Goal: Task Accomplishment & Management: Use online tool/utility

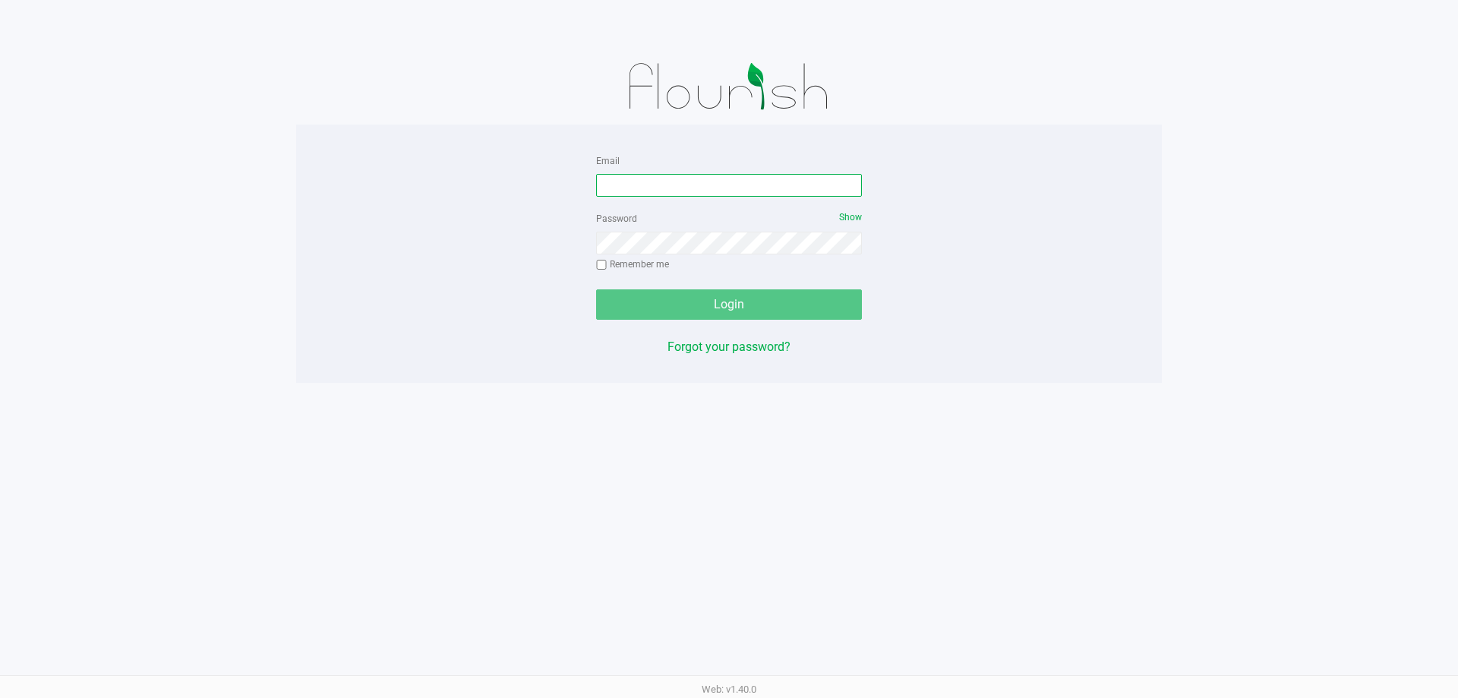
click at [681, 192] on input "Email" at bounding box center [729, 185] width 266 height 23
type input "Mfaulk@Liveparallel.com"
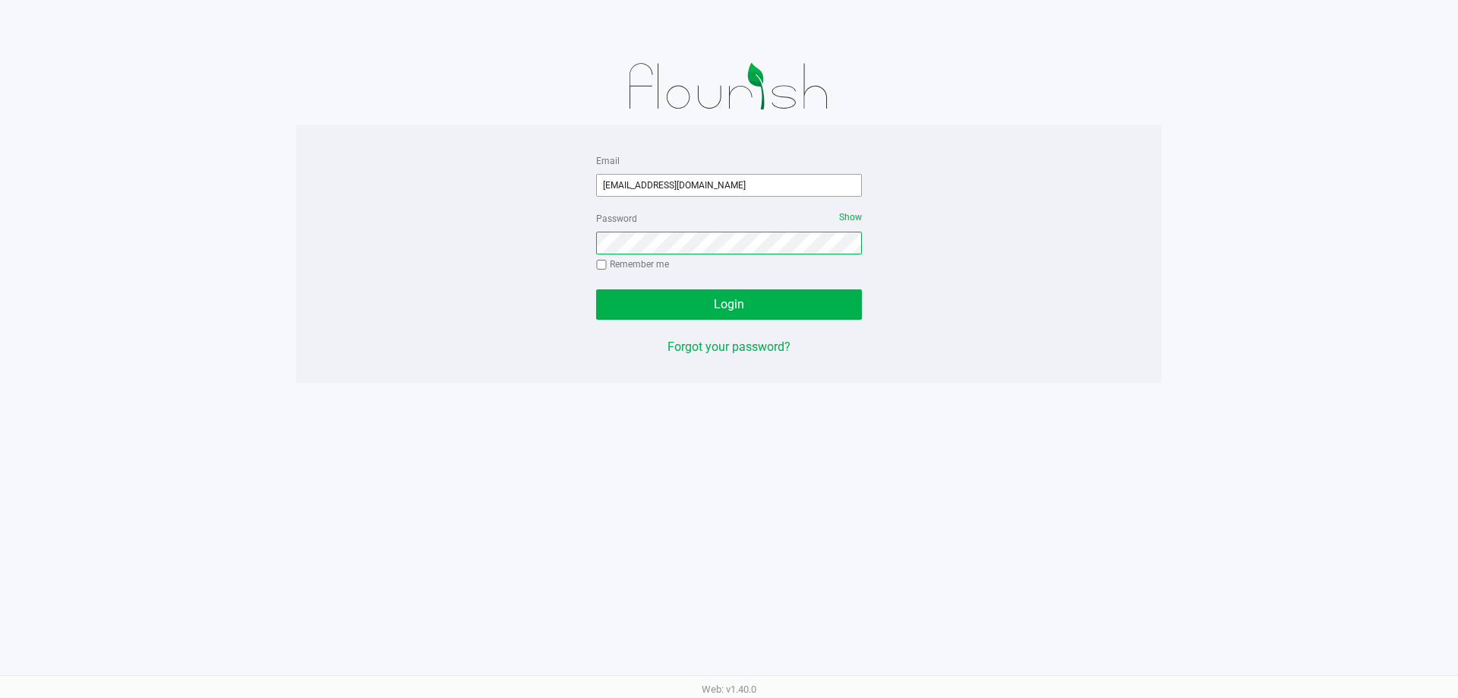
click at [596, 289] on button "Login" at bounding box center [729, 304] width 266 height 30
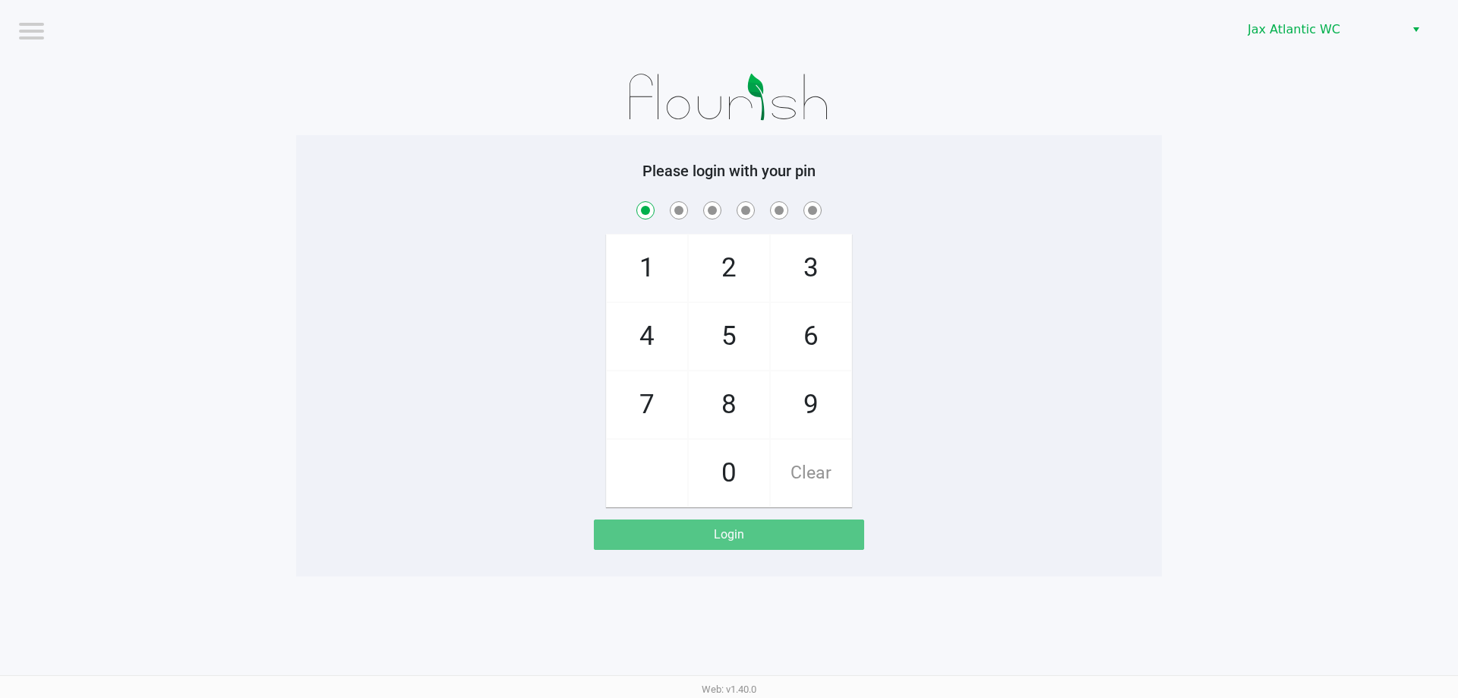
checkbox input "true"
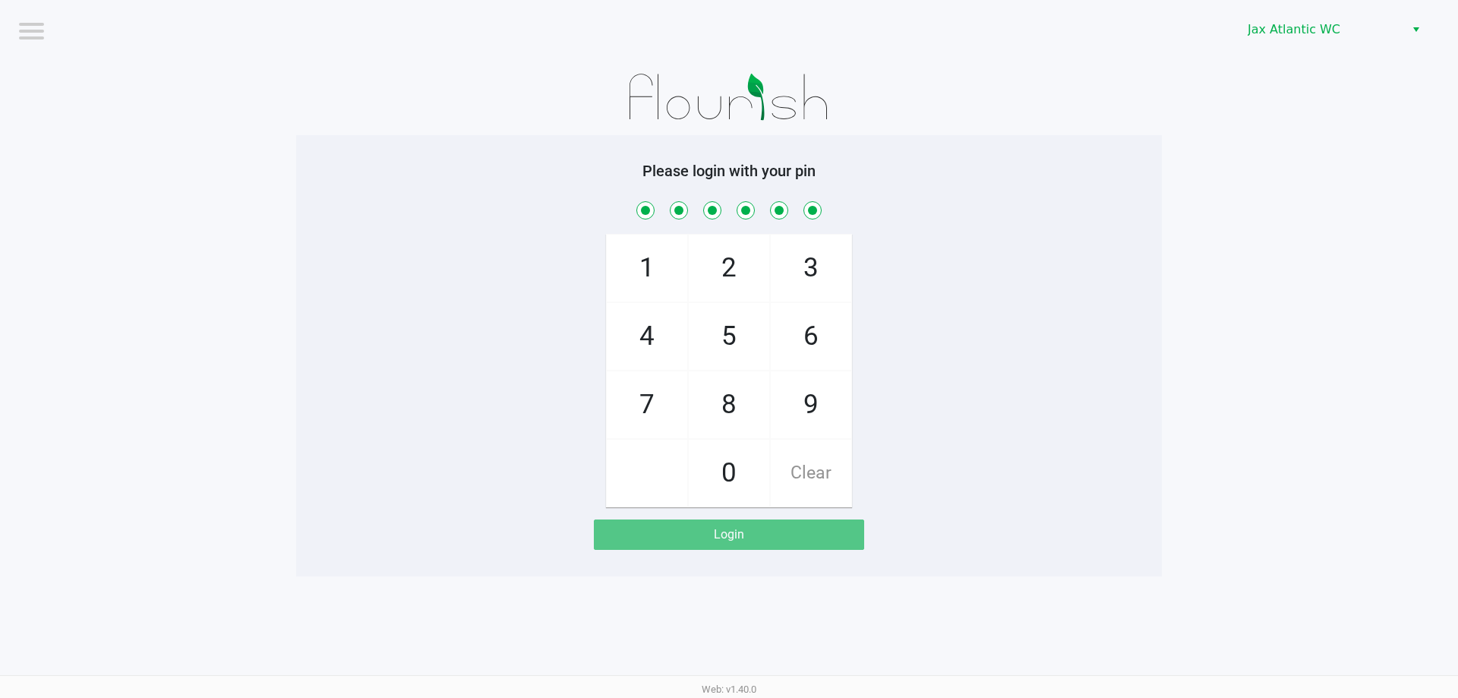
checkbox input "true"
checkbox input "false"
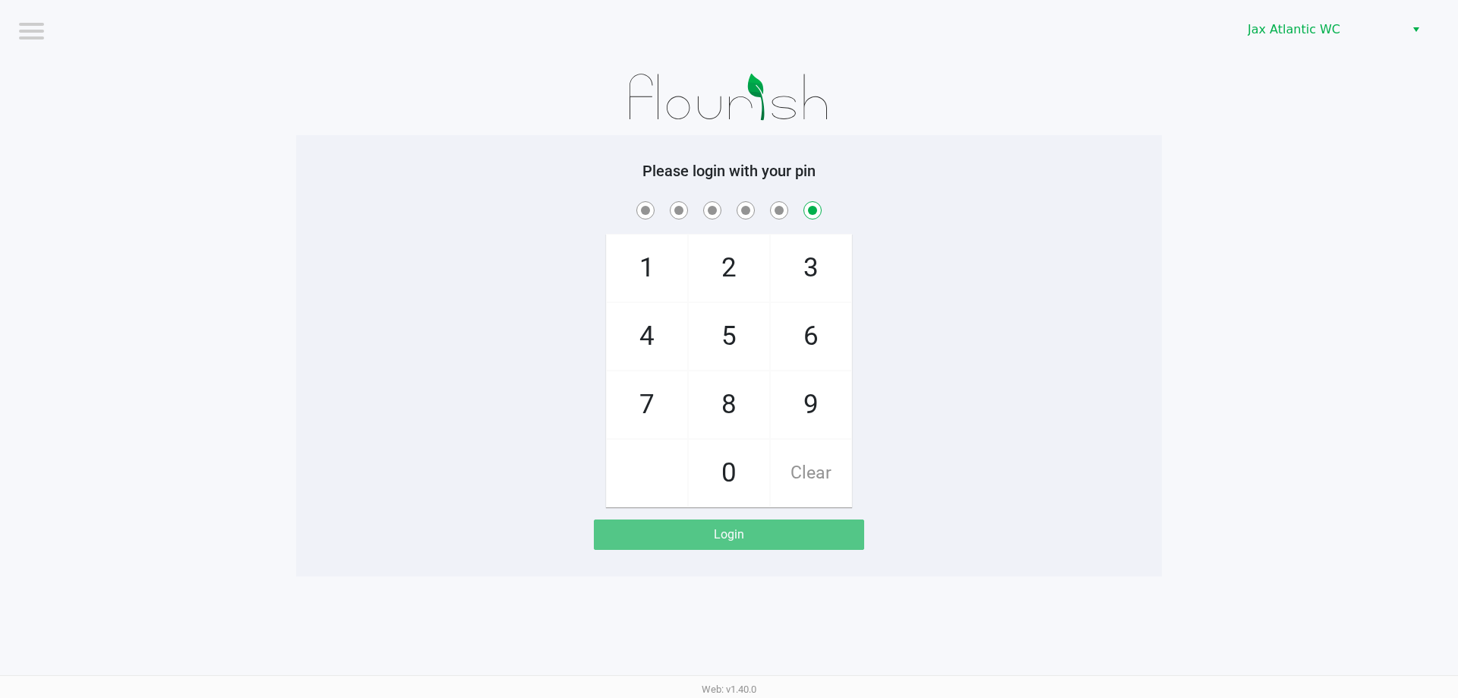
checkbox input "false"
checkbox input "true"
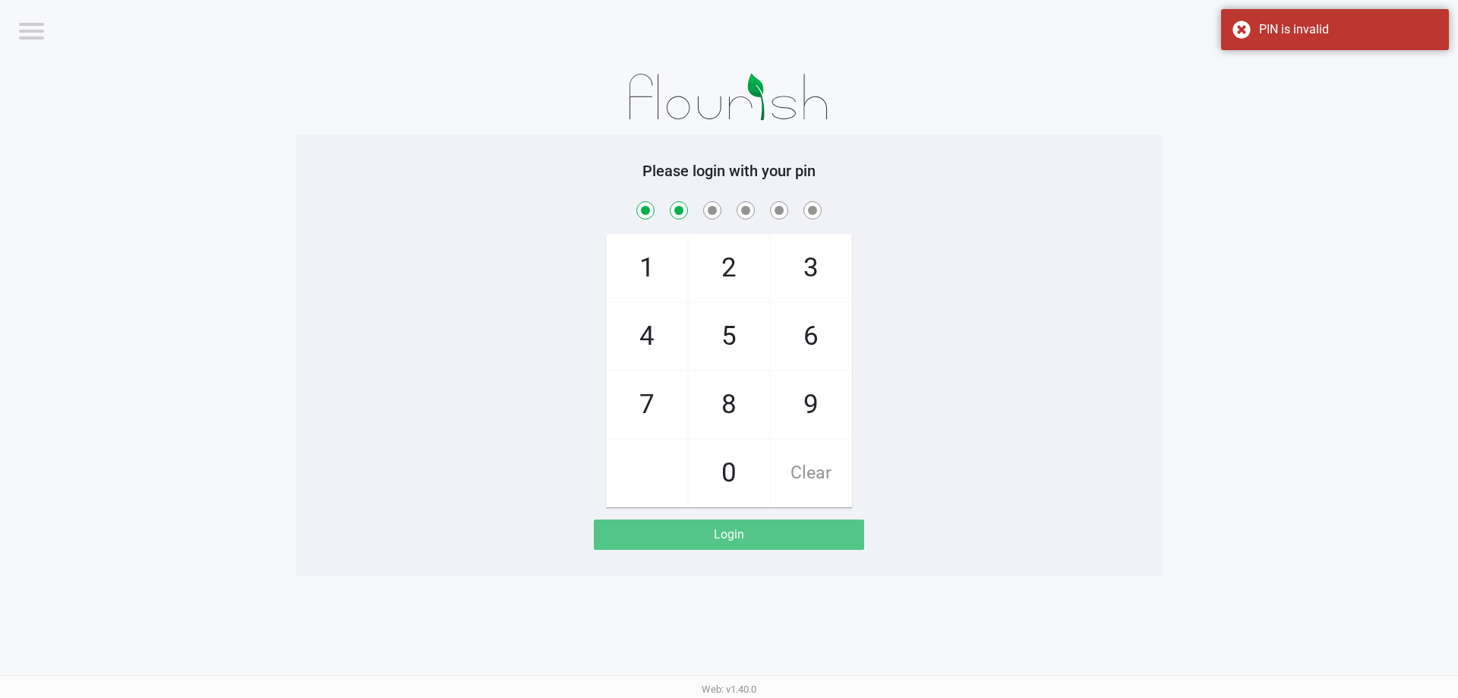
checkbox input "true"
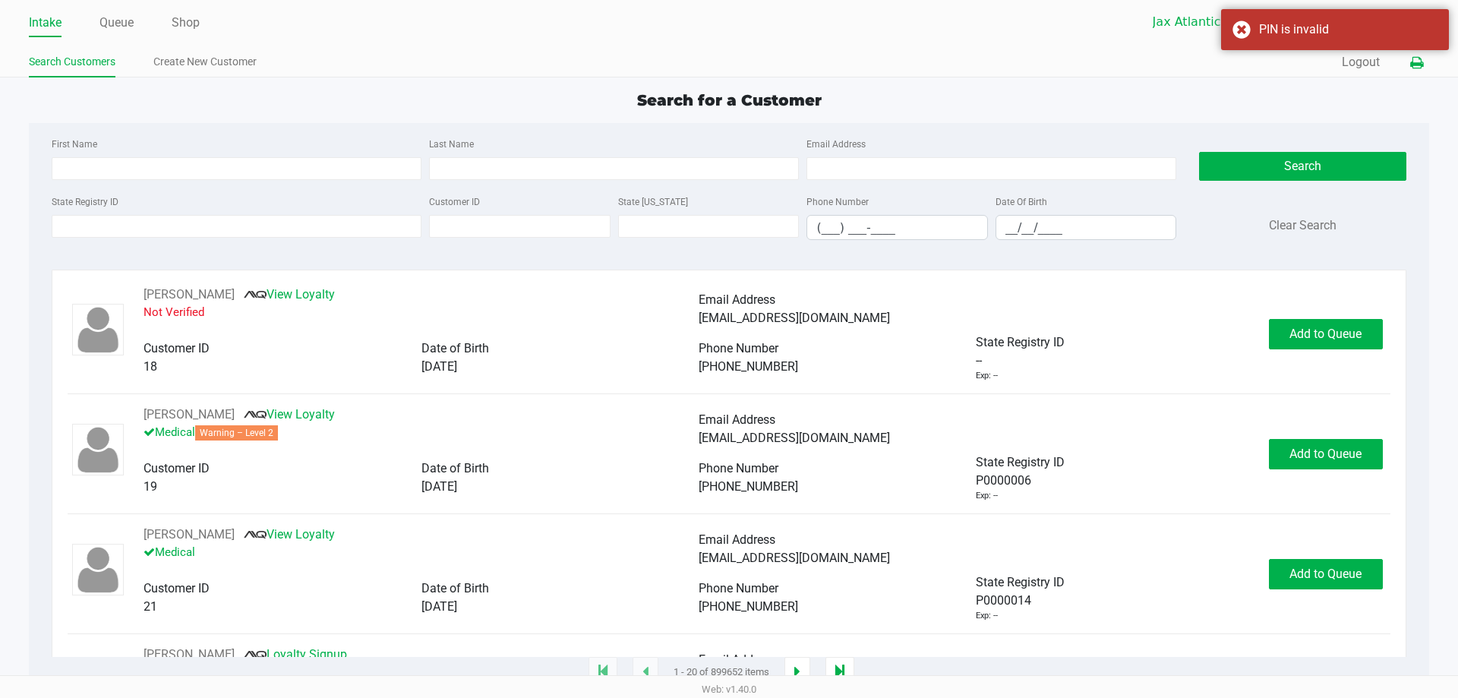
click at [1414, 65] on icon at bounding box center [1416, 63] width 13 height 11
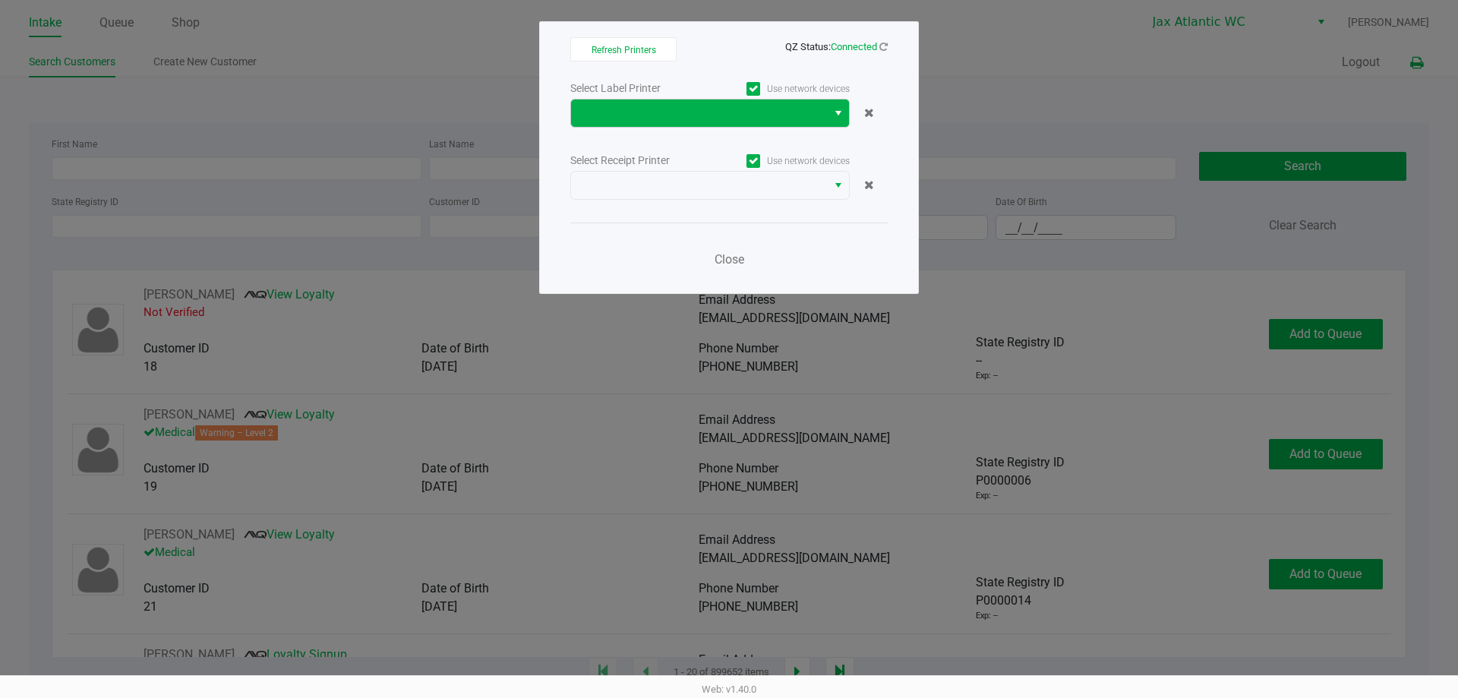
click at [831, 115] on button "Select" at bounding box center [838, 112] width 22 height 27
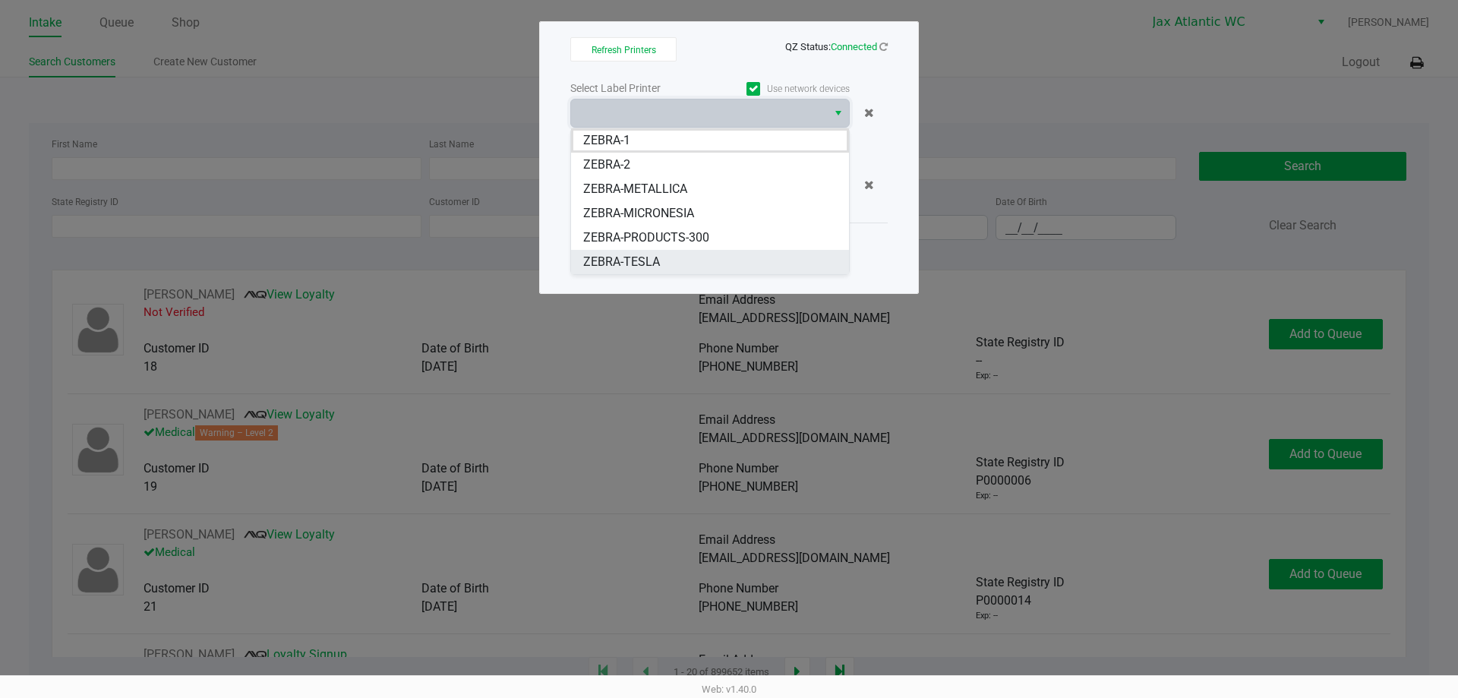
click at [658, 261] on span "ZEBRA-TESLA" at bounding box center [621, 262] width 77 height 18
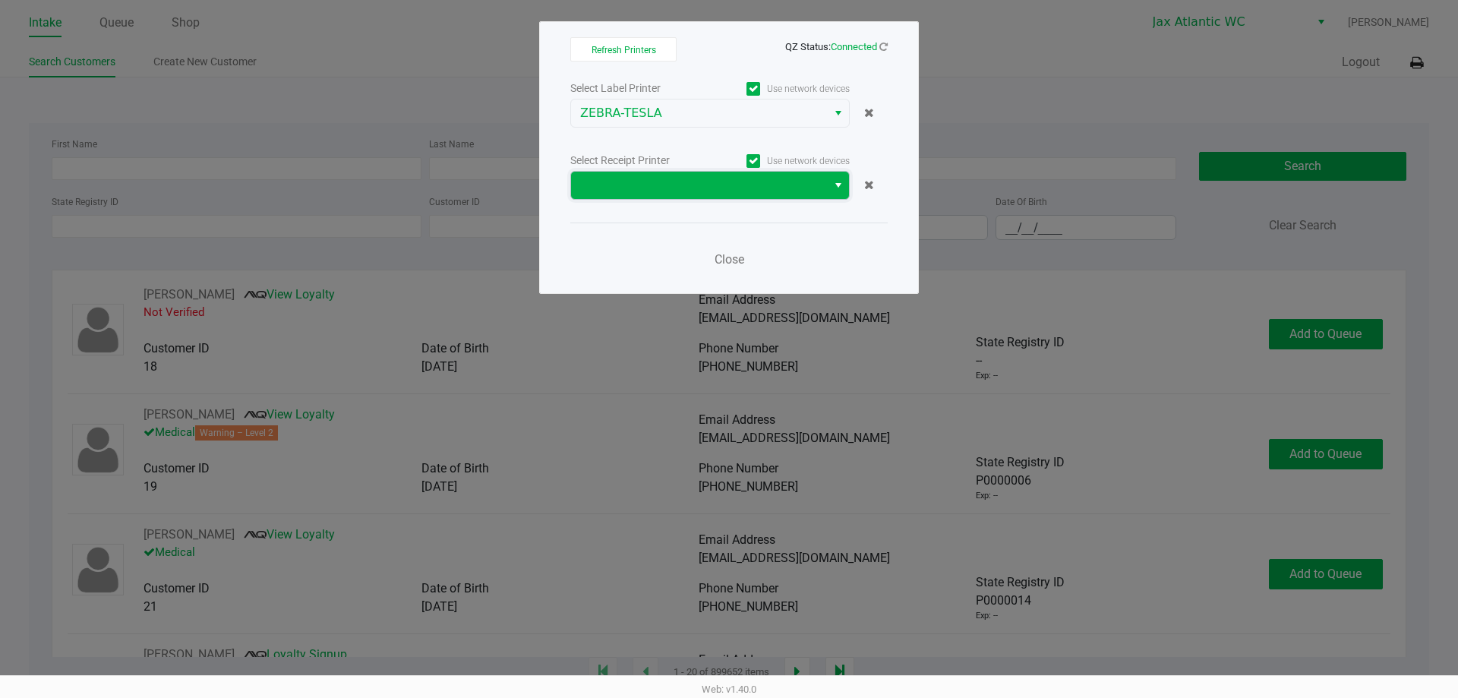
click at [671, 195] on span at bounding box center [699, 185] width 256 height 27
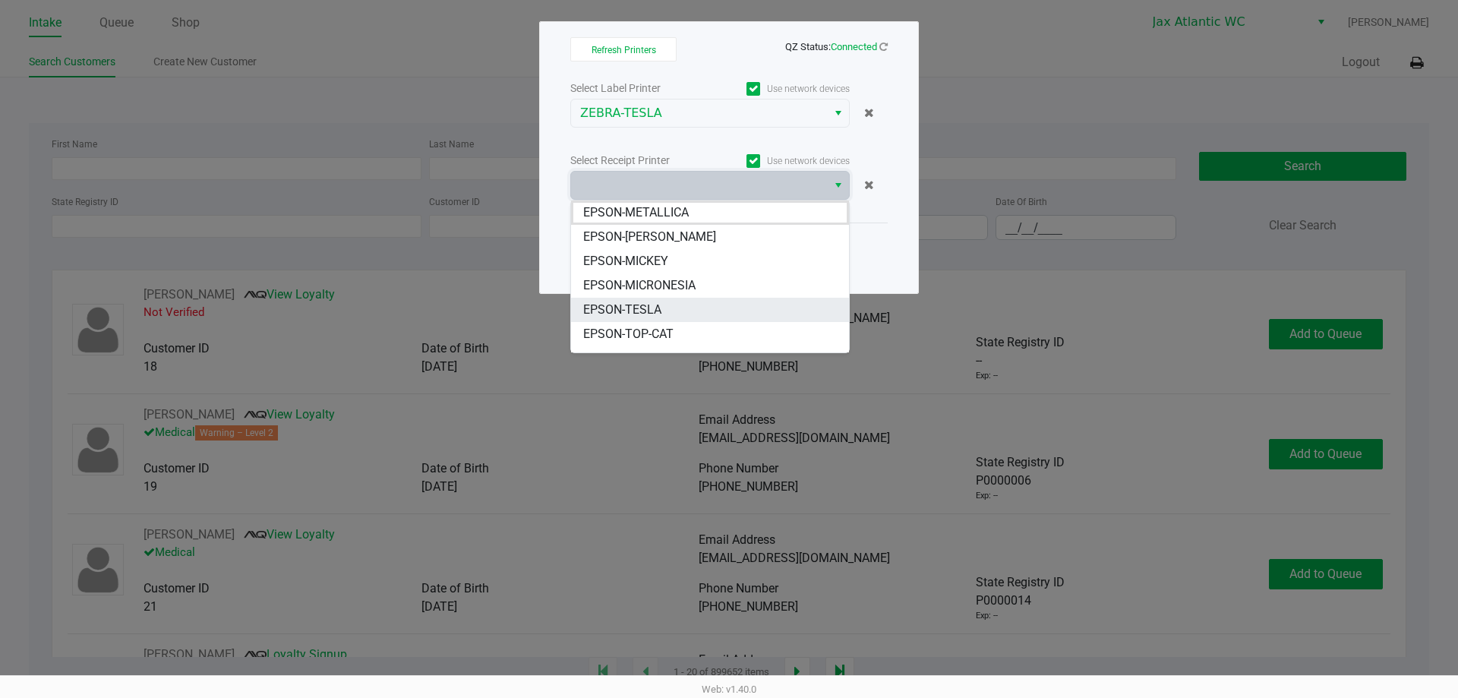
click at [655, 308] on span "EPSON-TESLA" at bounding box center [622, 310] width 78 height 18
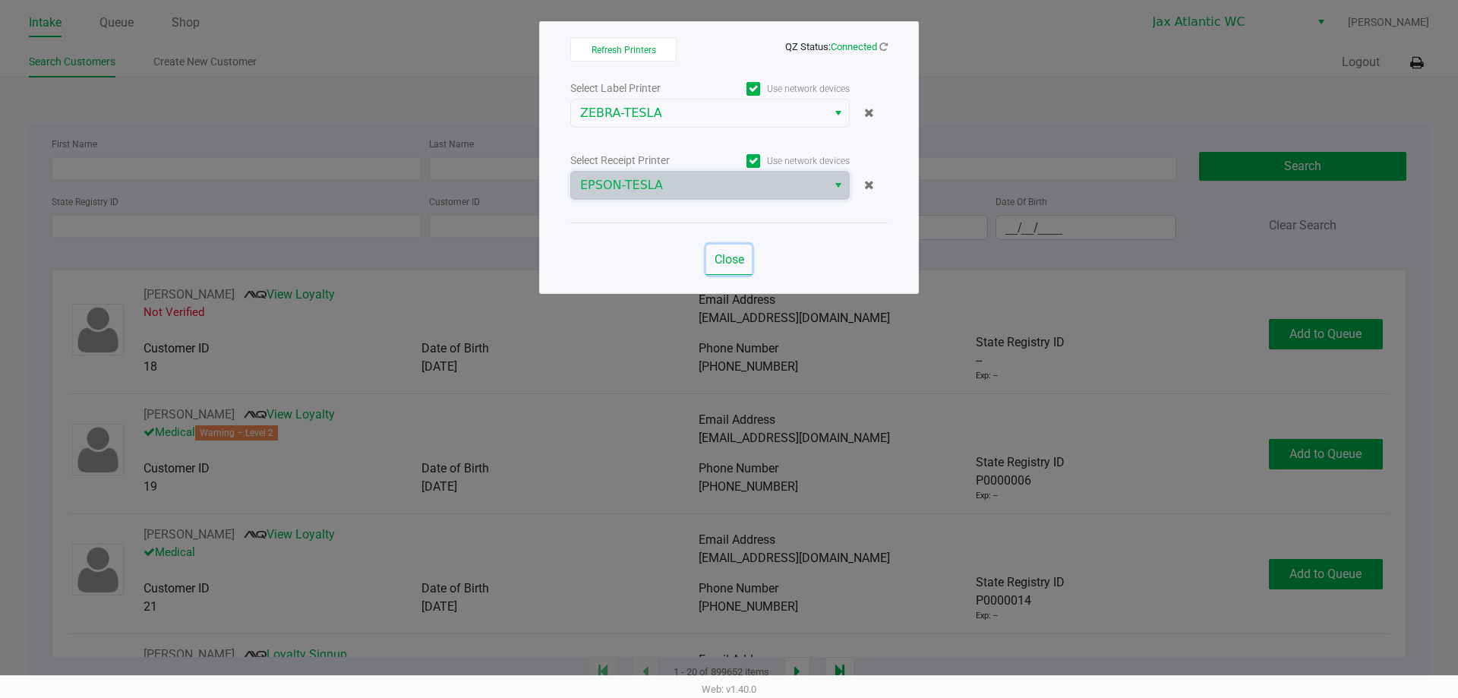
drag, startPoint x: 717, startPoint y: 269, endPoint x: 730, endPoint y: 263, distance: 14.7
click at [718, 269] on button "Close" at bounding box center [729, 260] width 46 height 30
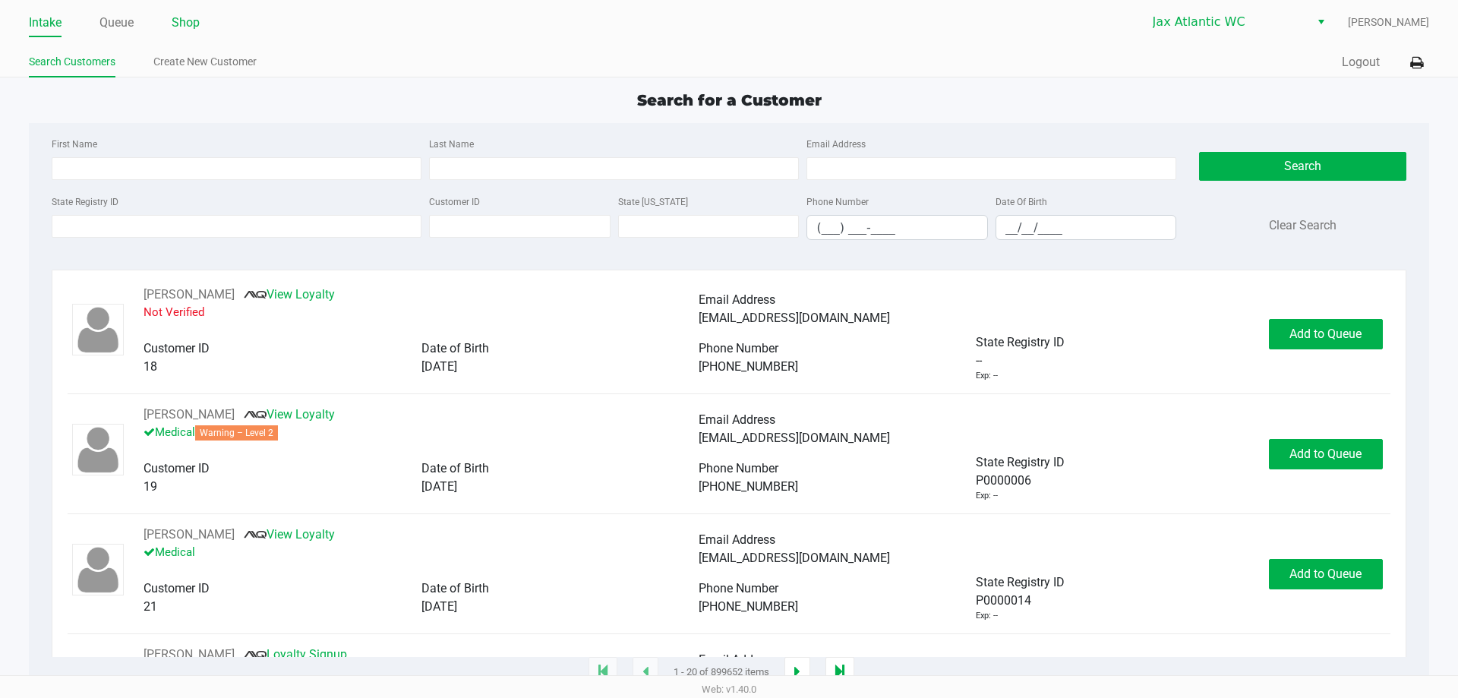
click at [191, 24] on link "Shop" at bounding box center [186, 22] width 28 height 21
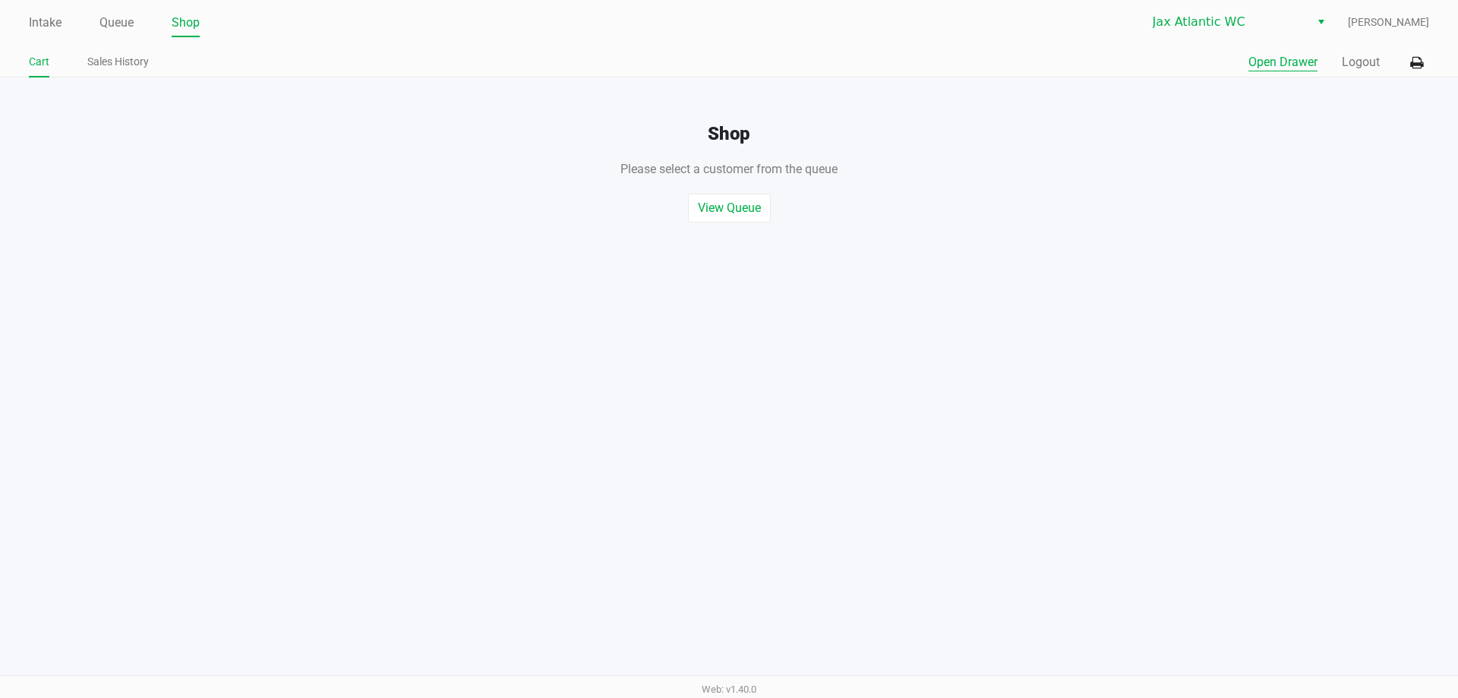
click at [1270, 58] on button "Open Drawer" at bounding box center [1282, 62] width 69 height 18
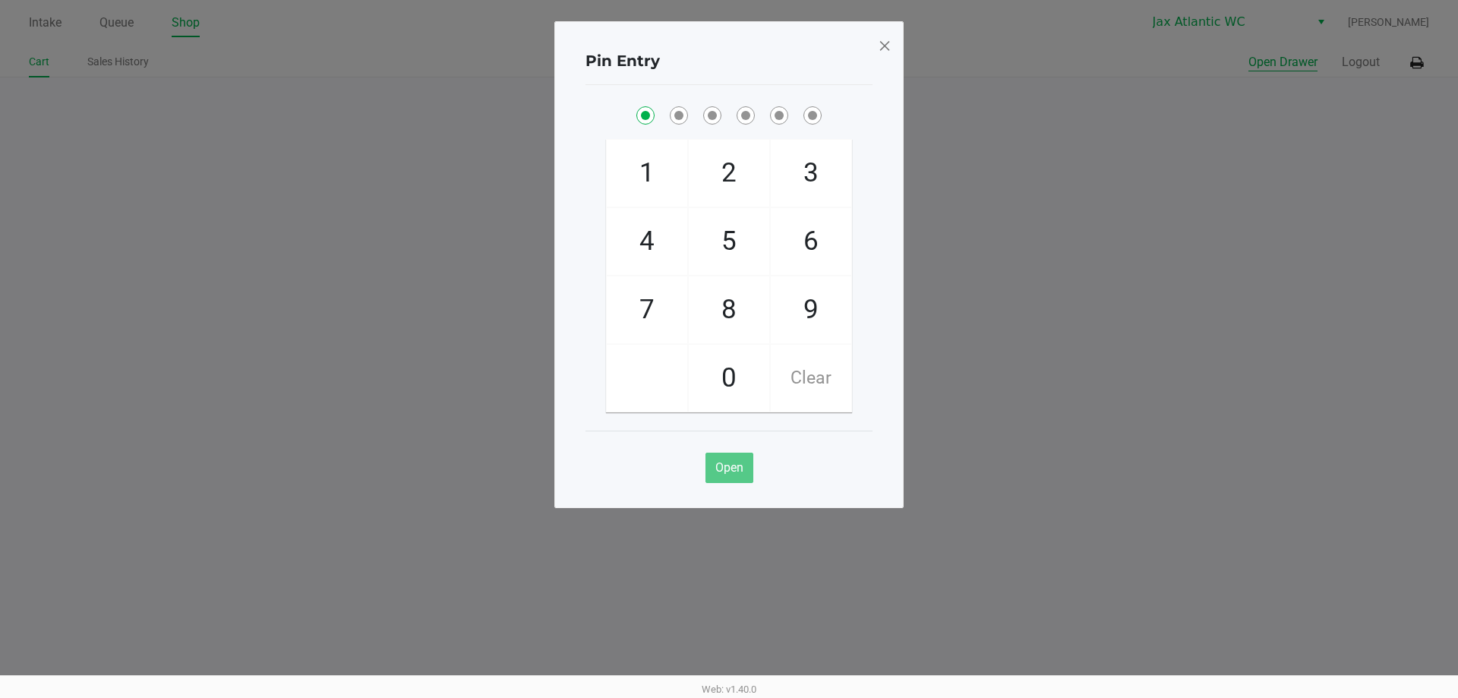
checkbox input "true"
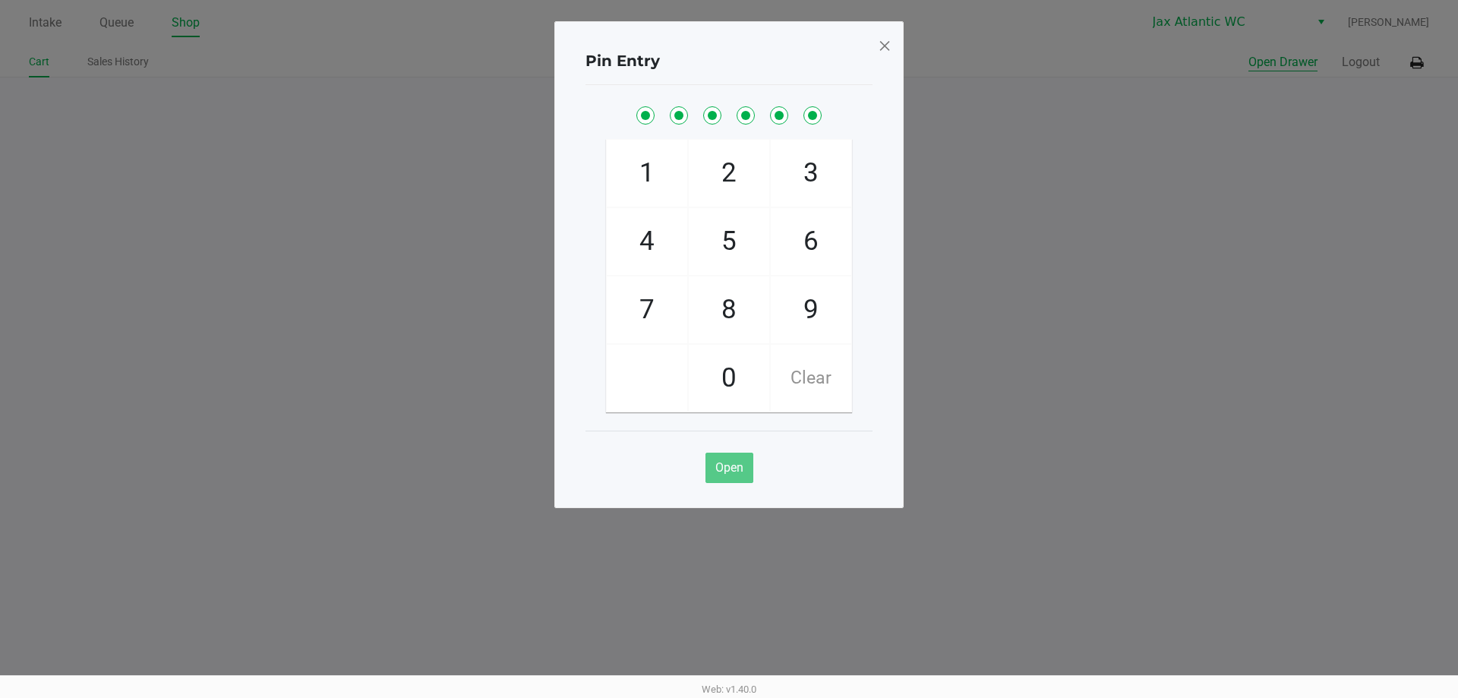
checkbox input "true"
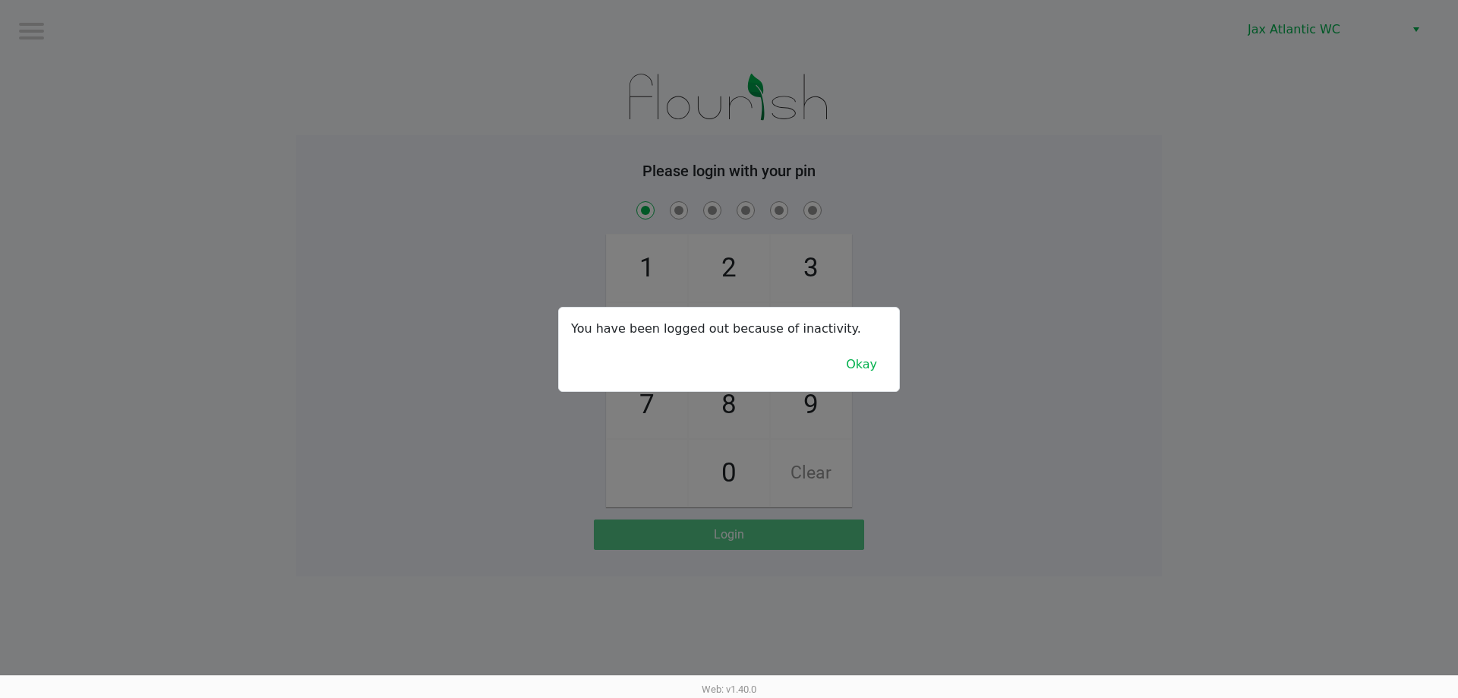
checkbox input "true"
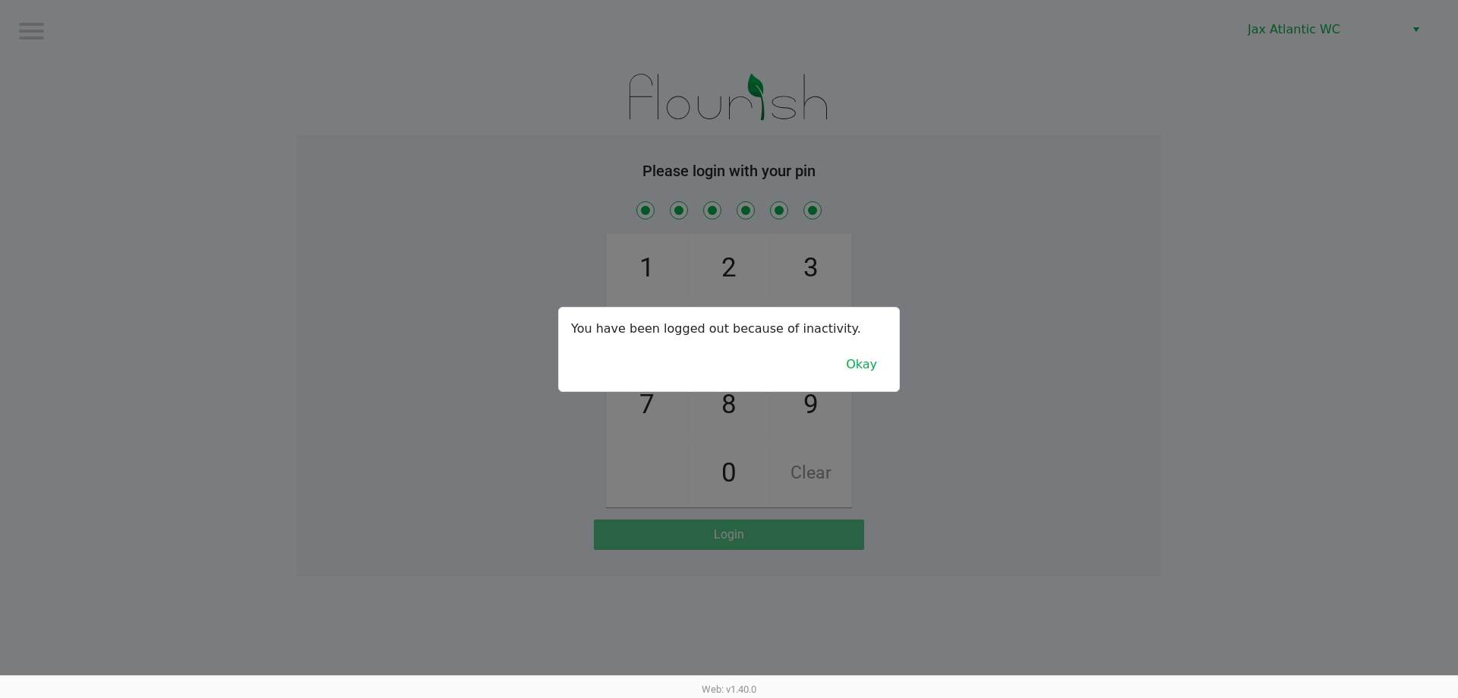
checkbox input "true"
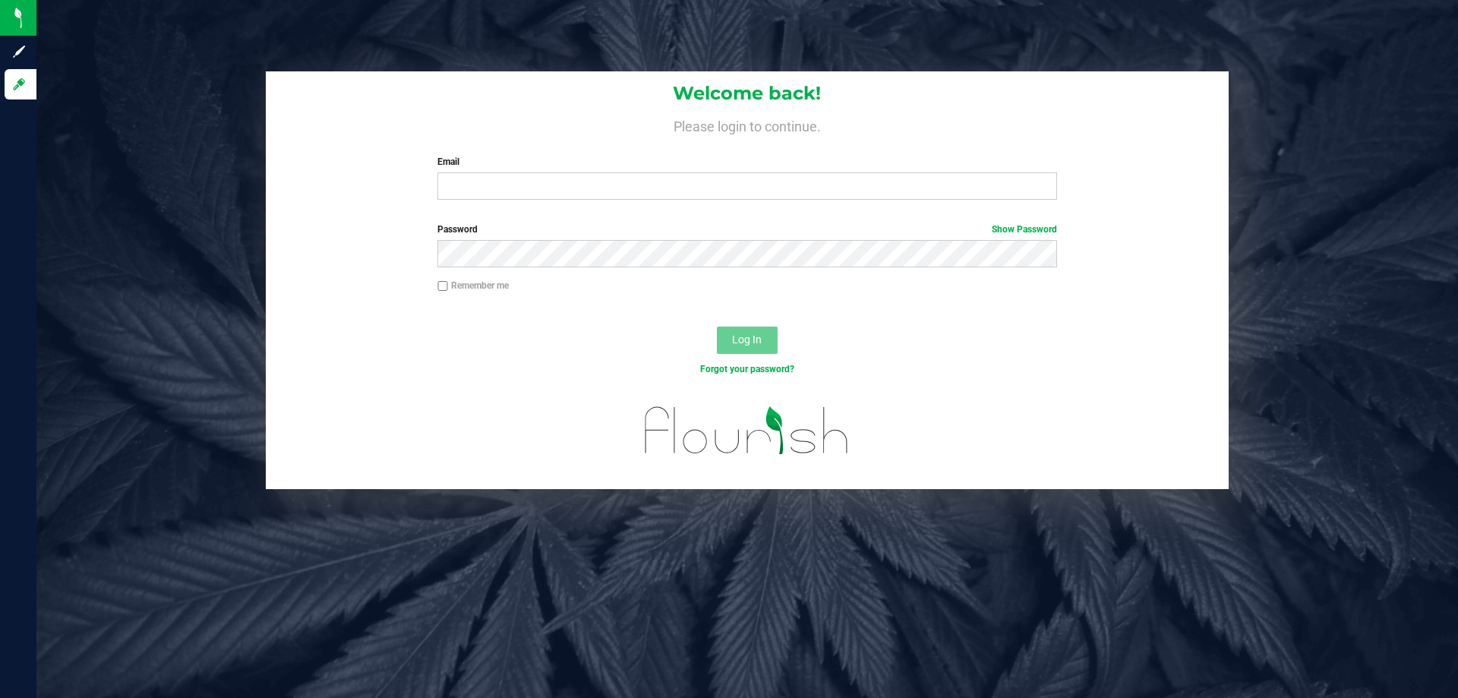
click at [542, 169] on label "Email" at bounding box center [746, 162] width 619 height 14
click at [542, 172] on input "Email" at bounding box center [746, 185] width 619 height 27
type input "[EMAIL_ADDRESS][DOMAIN_NAME]"
click at [717, 327] on button "Log In" at bounding box center [747, 340] width 61 height 27
